Goal: Browse casually

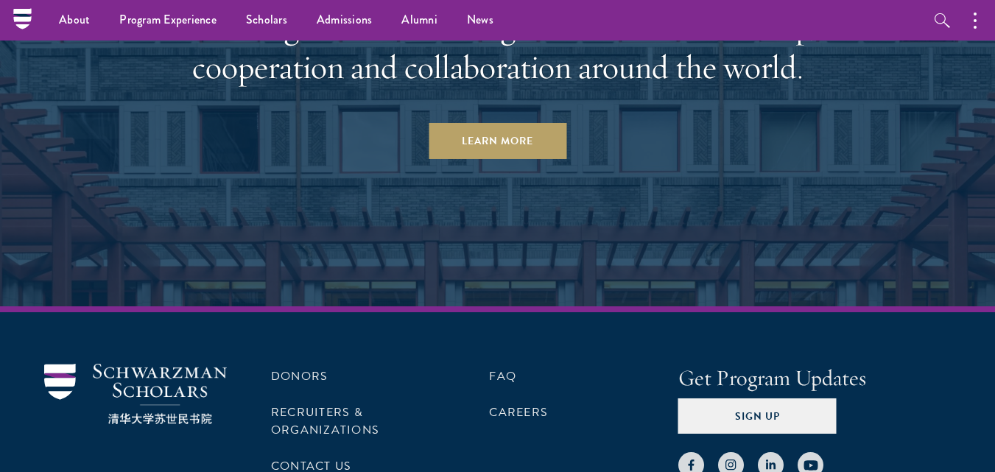
scroll to position [7155, 0]
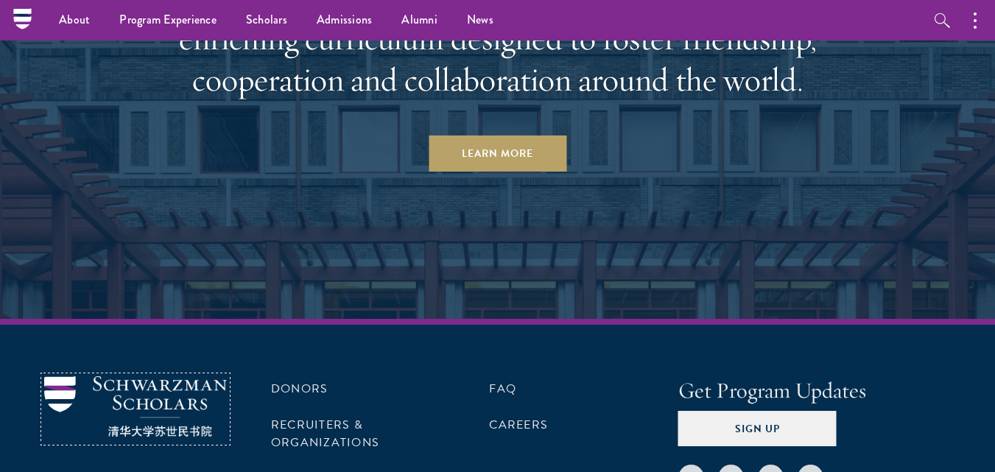
click at [183, 376] on img at bounding box center [135, 406] width 183 height 61
